Goal: Find contact information: Obtain details needed to contact an individual or organization

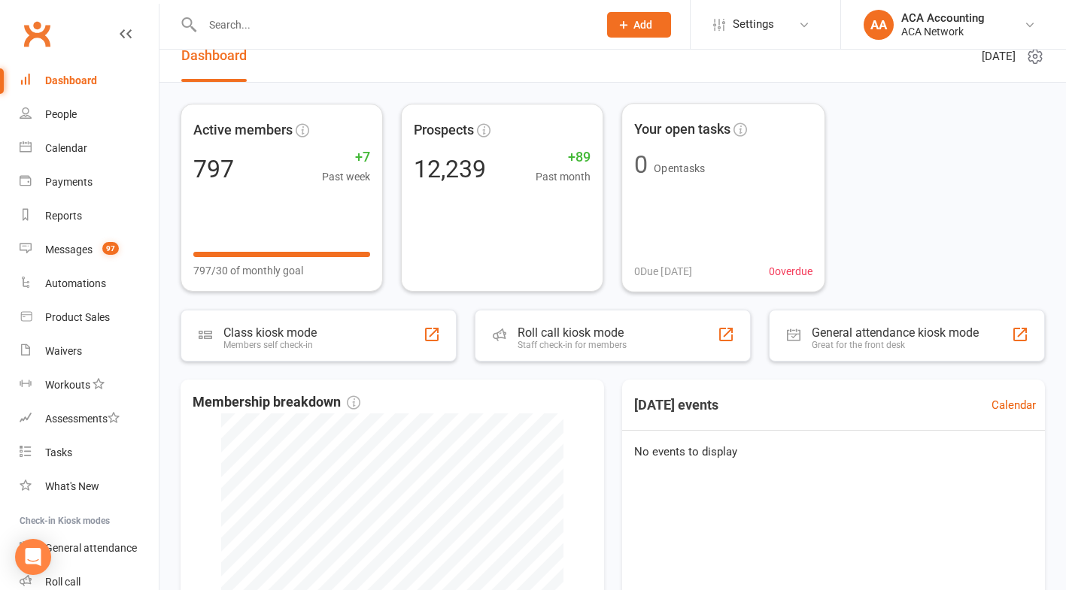
scroll to position [25, 0]
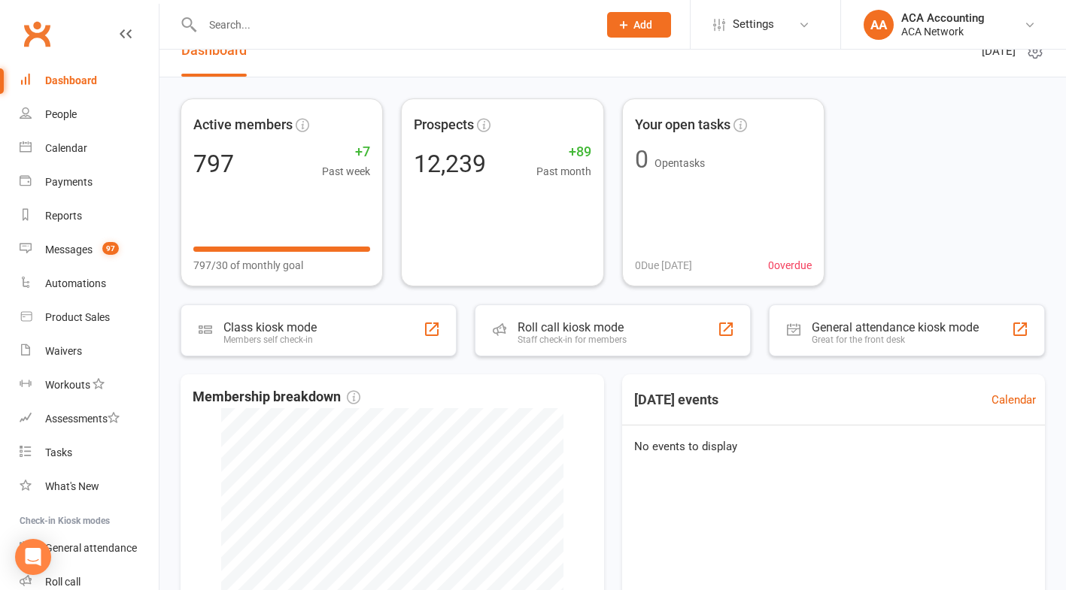
click at [247, 23] on input "text" at bounding box center [393, 24] width 390 height 21
paste input "[PERSON_NAME][EMAIL_ADDRESS][PERSON_NAME][DOMAIN_NAME]"
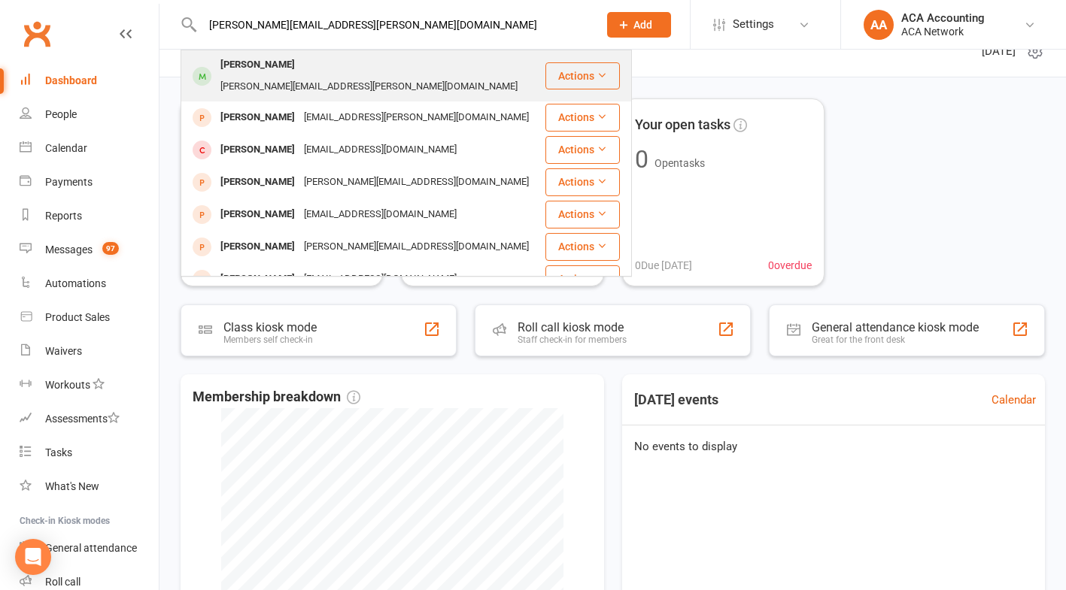
type input "[PERSON_NAME][EMAIL_ADDRESS][PERSON_NAME][DOMAIN_NAME]"
click at [423, 76] on div "[PERSON_NAME][EMAIL_ADDRESS][PERSON_NAME][DOMAIN_NAME]" at bounding box center [369, 87] width 306 height 22
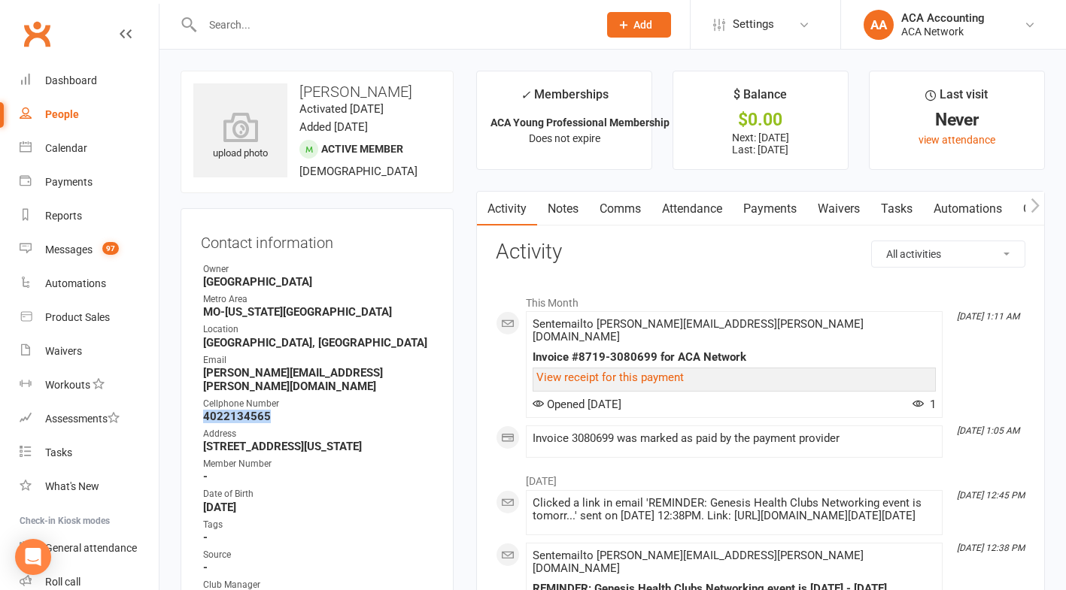
drag, startPoint x: 202, startPoint y: 399, endPoint x: 308, endPoint y: 405, distance: 106.2
click at [308, 405] on li "Cellphone Number [PHONE_NUMBER]" at bounding box center [317, 410] width 232 height 26
click at [308, 410] on strong "4022134565" at bounding box center [318, 417] width 230 height 14
drag, startPoint x: 273, startPoint y: 399, endPoint x: 179, endPoint y: 405, distance: 94.2
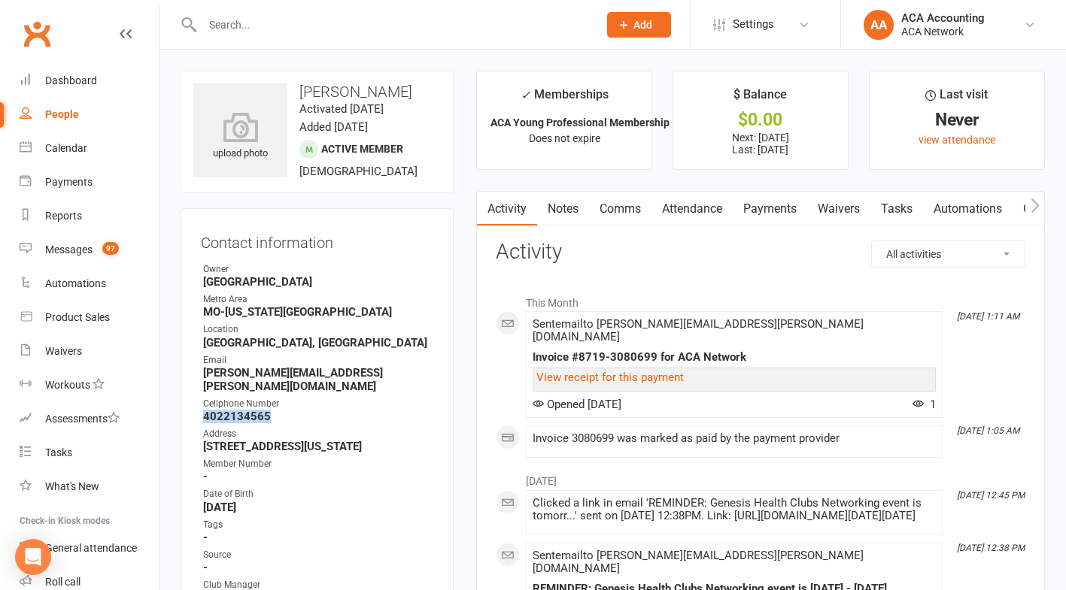
copy strong "4022134565"
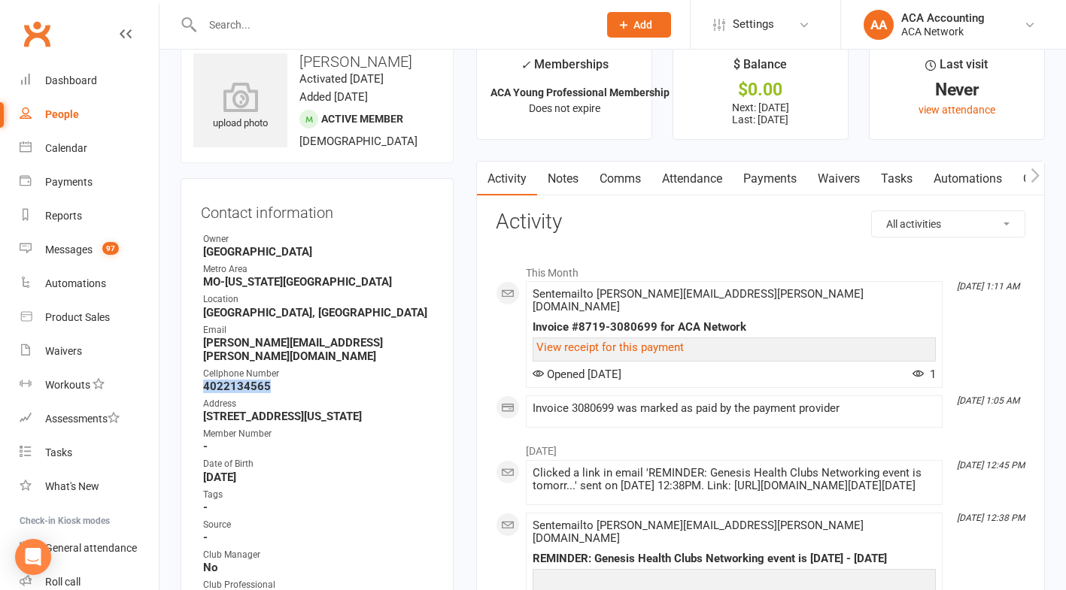
drag, startPoint x: 280, startPoint y: 374, endPoint x: 200, endPoint y: 375, distance: 79.7
click at [200, 375] on div "Contact information Owner Overland Park KS Metro Area MO-Kansas City Location O…" at bounding box center [317, 486] width 273 height 616
copy strong "4022134565"
